Goal: Book appointment/travel/reservation

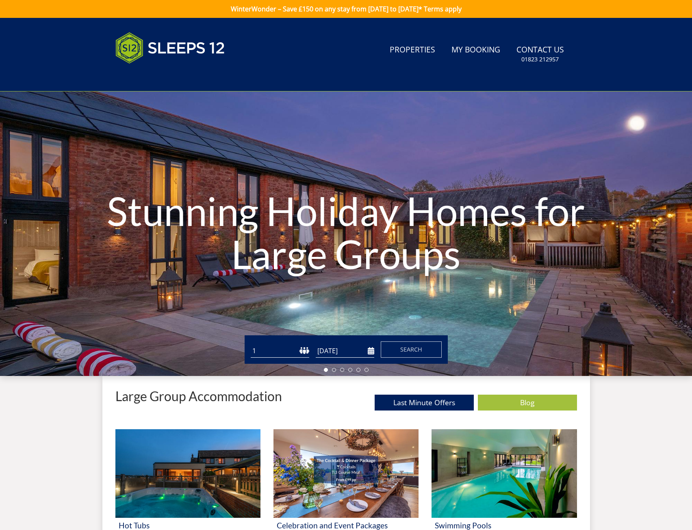
click at [279, 349] on select "1 2 3 4 5 6 7 8 9 10 11 12 13 14 15 16 17 18 19 20 21 22 23 24 25 26 27 28 29 3…" at bounding box center [280, 350] width 58 height 13
select select "14"
click at [251, 344] on select "1 2 3 4 5 6 7 8 9 10 11 12 13 14 15 16 17 18 19 20 21 22 23 24 25 26 27 28 29 3…" at bounding box center [280, 350] width 58 height 13
click at [371, 352] on input "[DATE]" at bounding box center [345, 350] width 58 height 13
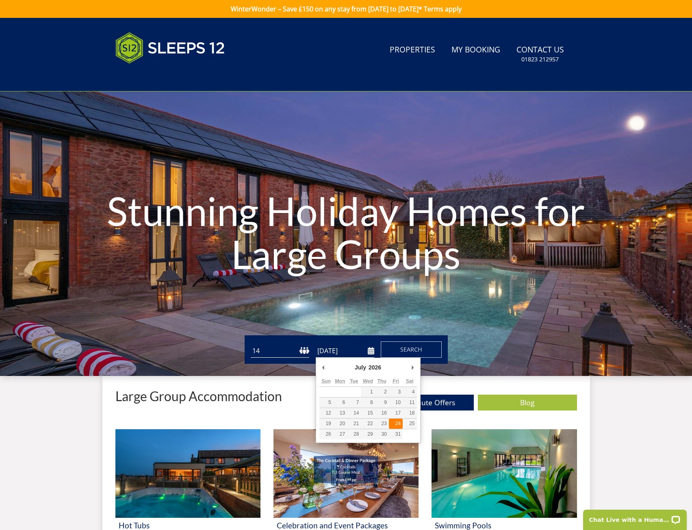
type input "[DATE]"
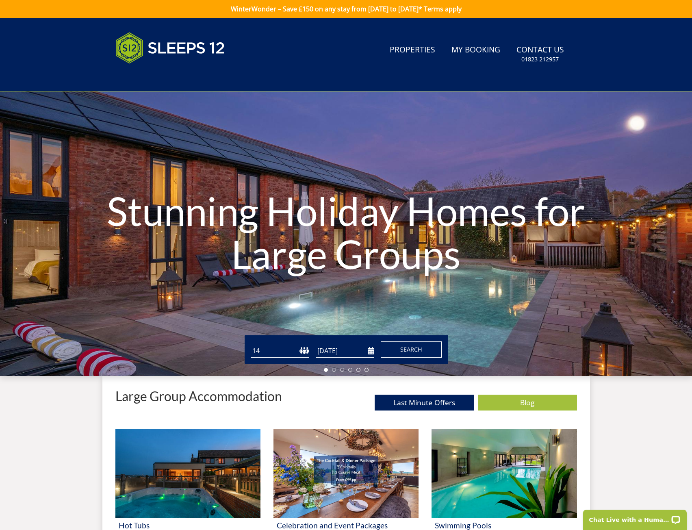
click at [407, 342] on button "Search" at bounding box center [411, 349] width 61 height 16
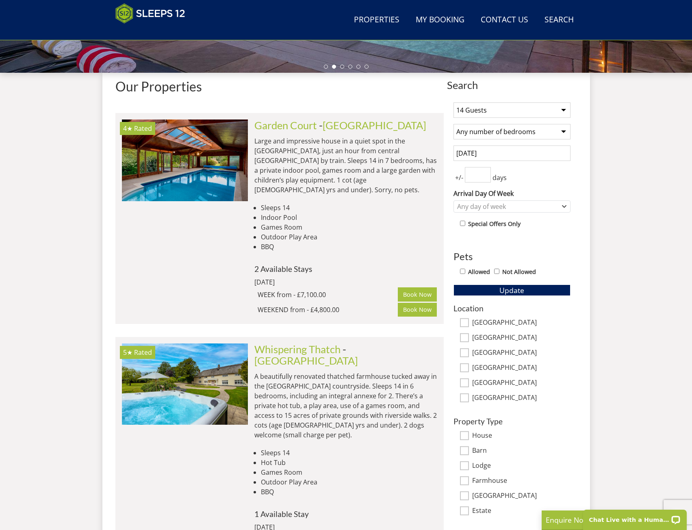
scroll to position [284, 0]
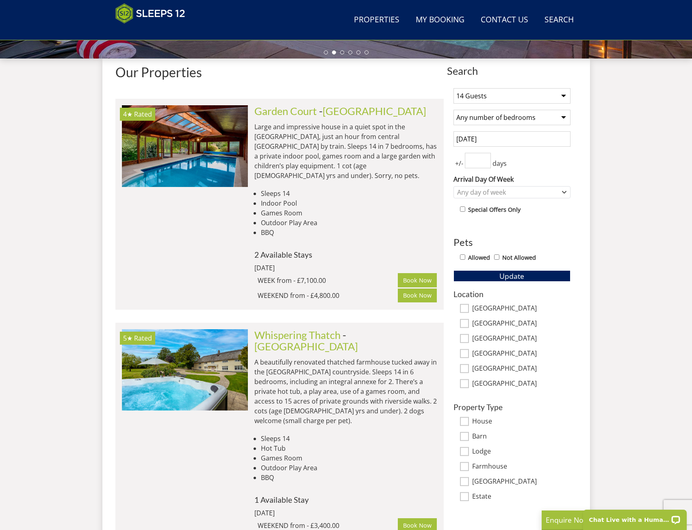
click at [465, 321] on input "[GEOGRAPHIC_DATA]" at bounding box center [464, 323] width 9 height 9
checkbox input "true"
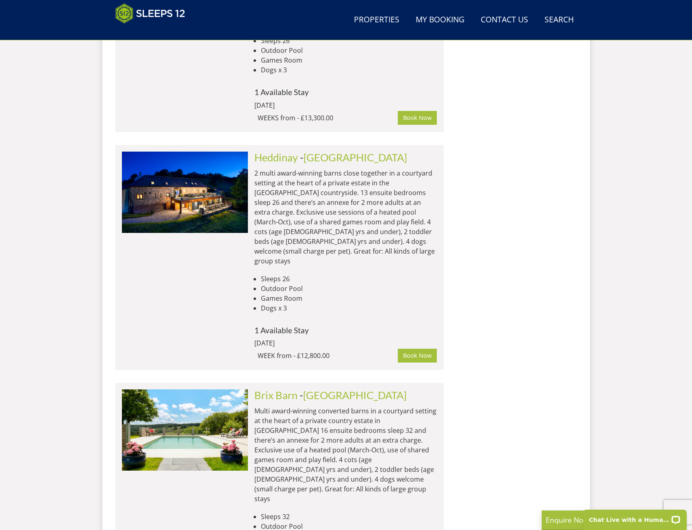
scroll to position [1949, 0]
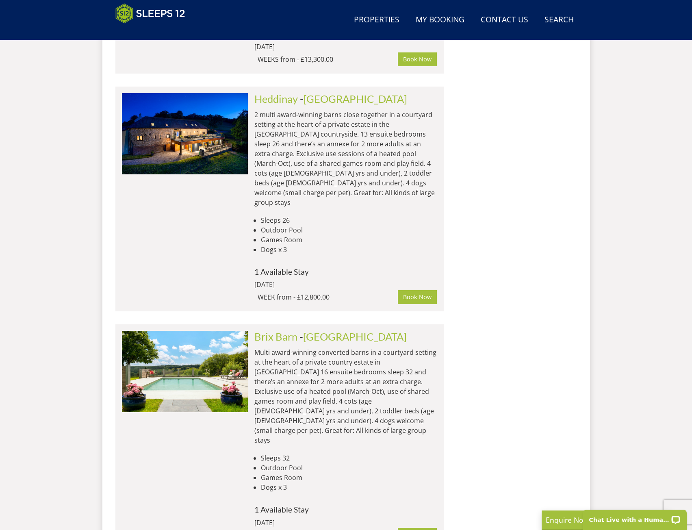
select select "14"
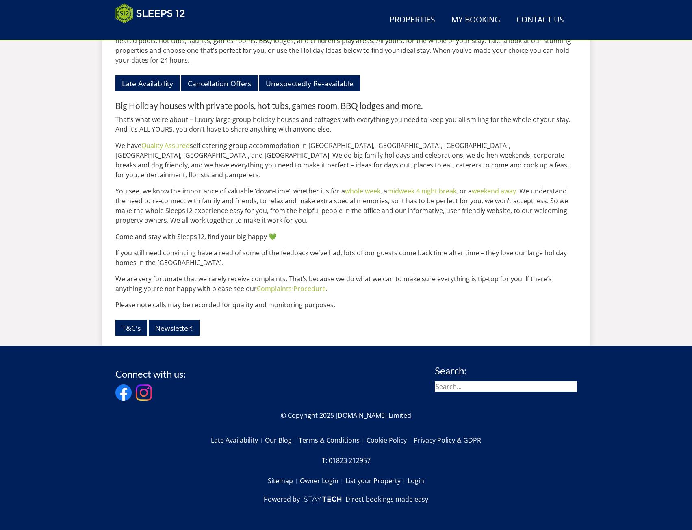
scroll to position [48, 0]
